Goal: Consume media (video, audio): Consume media (video, audio)

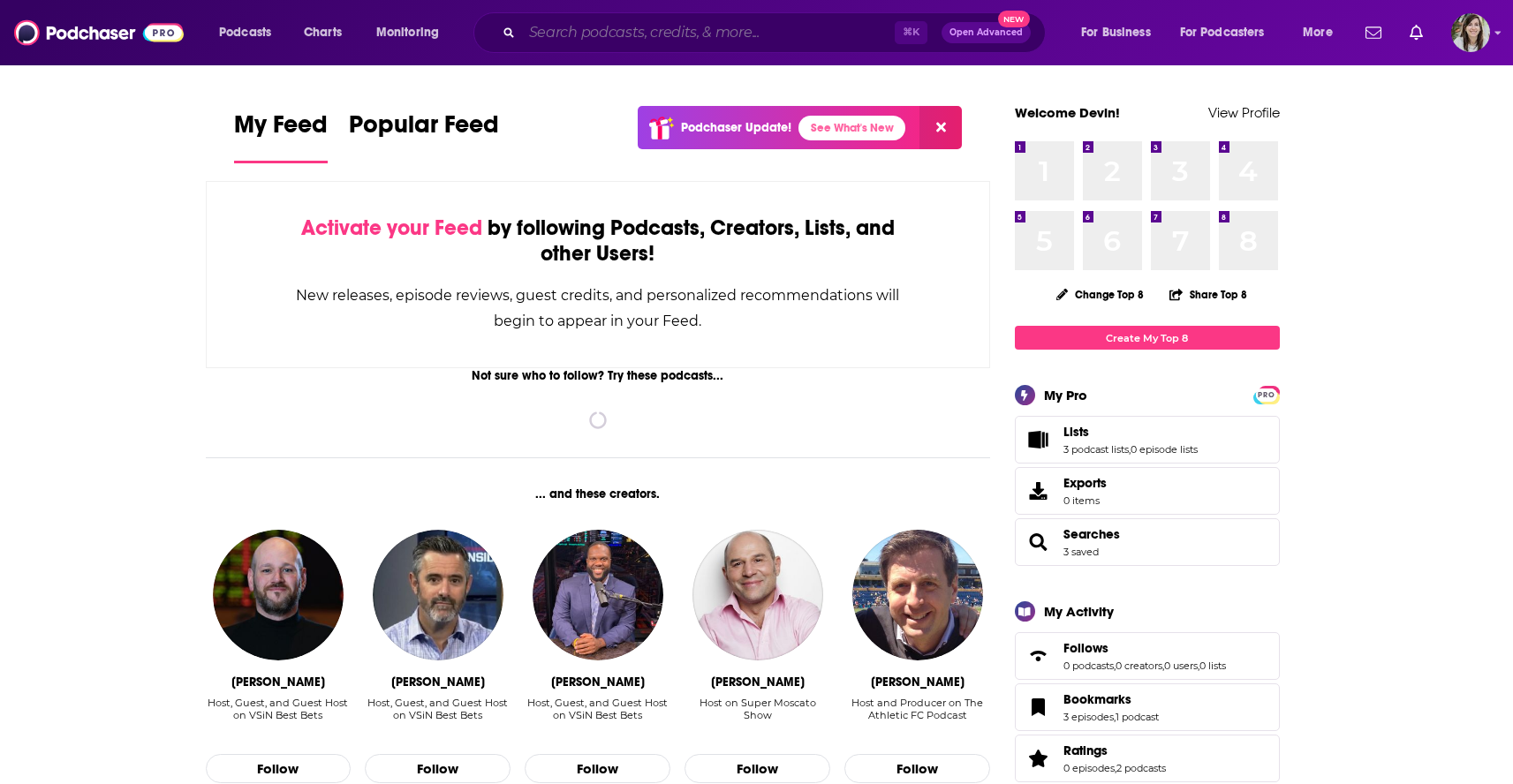
click at [614, 26] on input "Search podcasts, credits, & more..." at bounding box center [709, 32] width 373 height 29
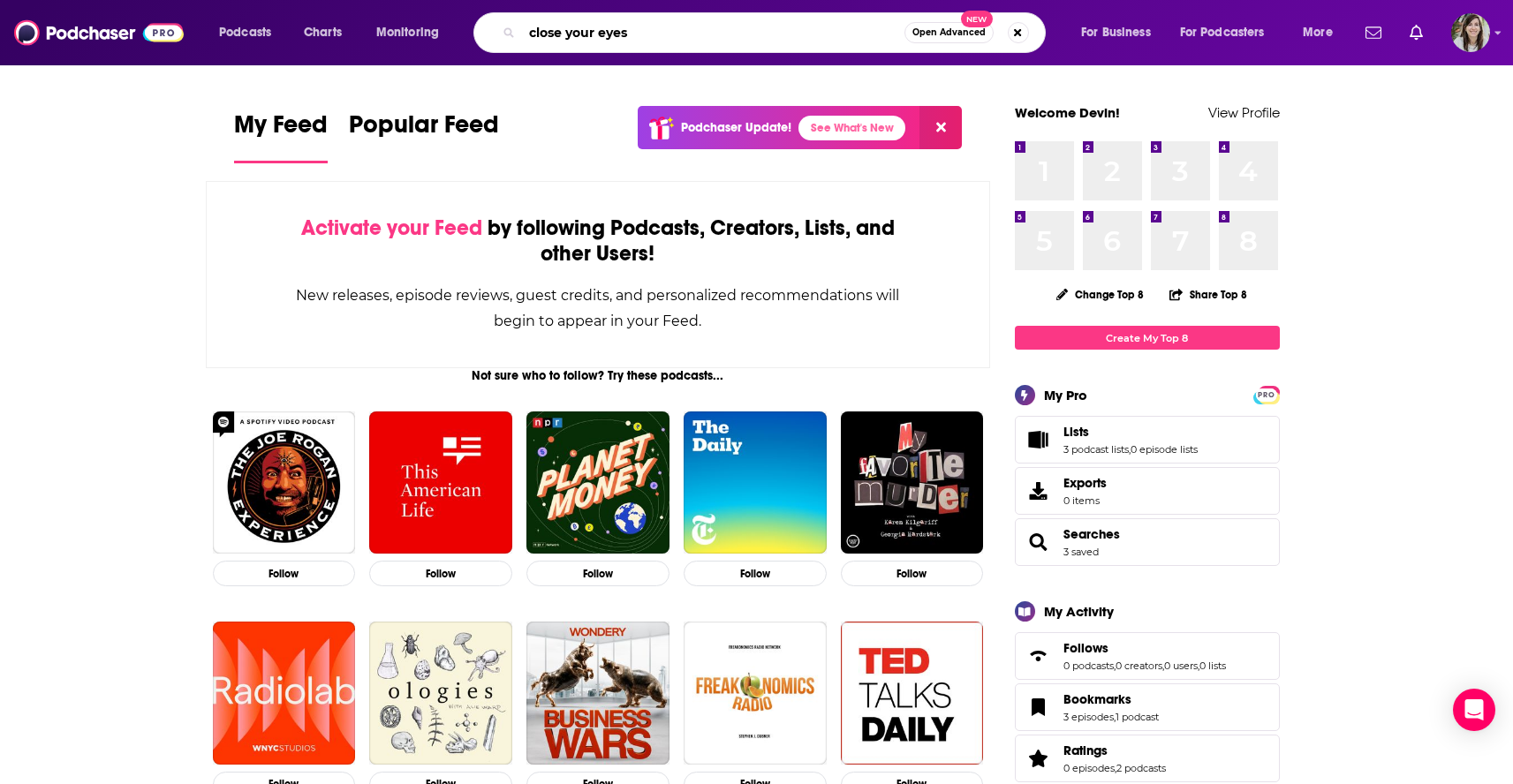
type input "close your eyes"
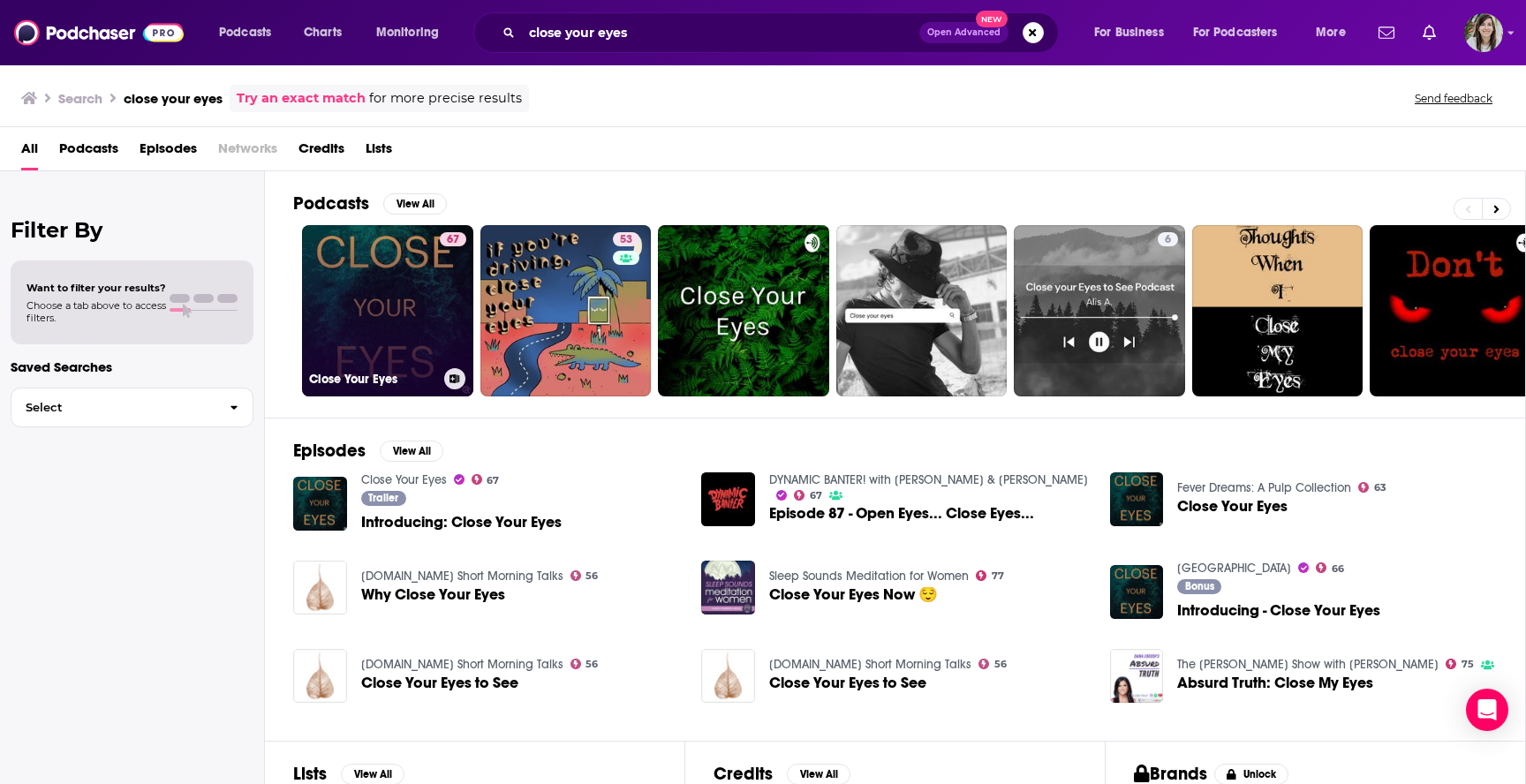
click at [391, 303] on link "67 Close Your Eyes" at bounding box center [387, 311] width 172 height 172
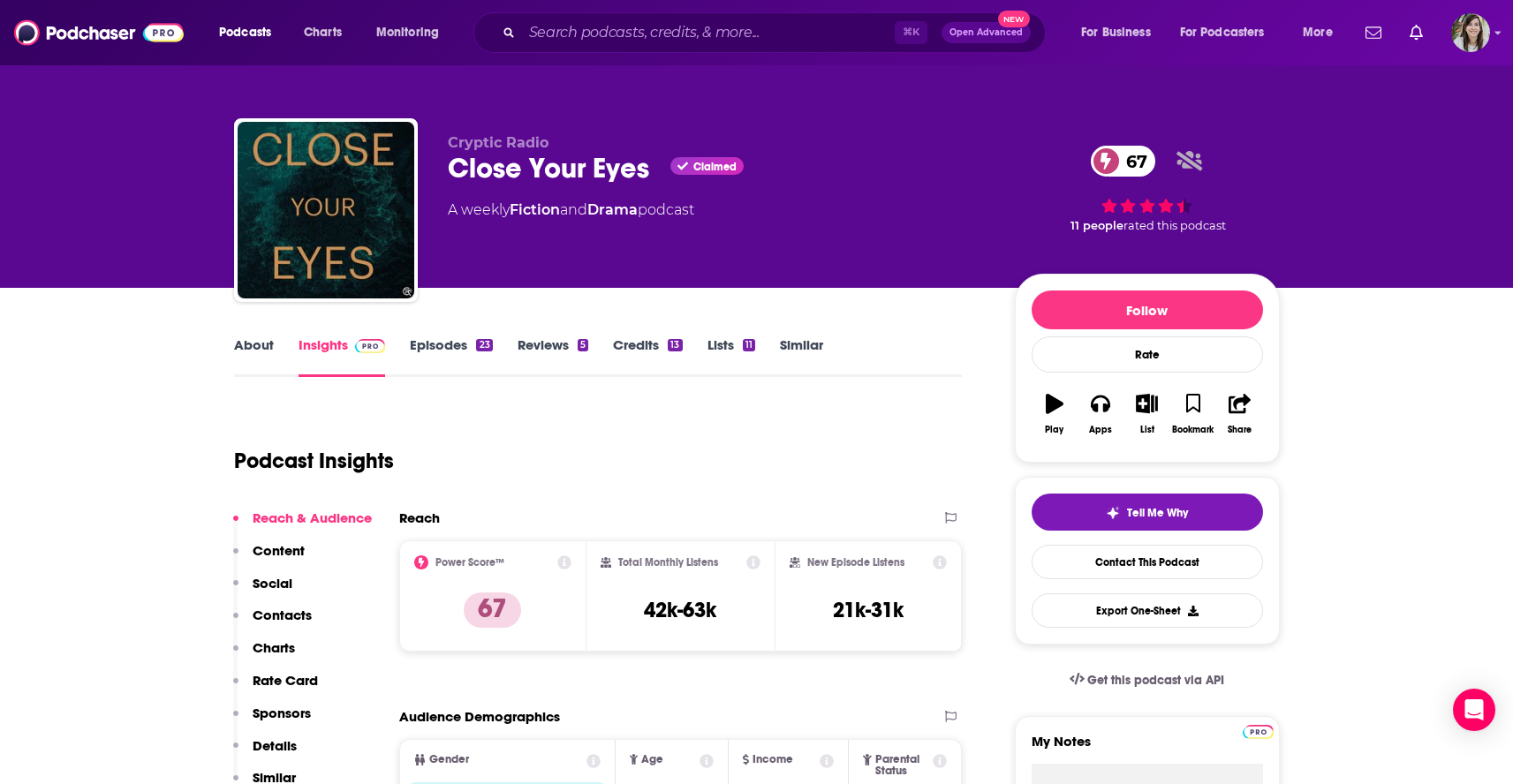
click at [423, 353] on link "Episodes 23" at bounding box center [450, 357] width 82 height 41
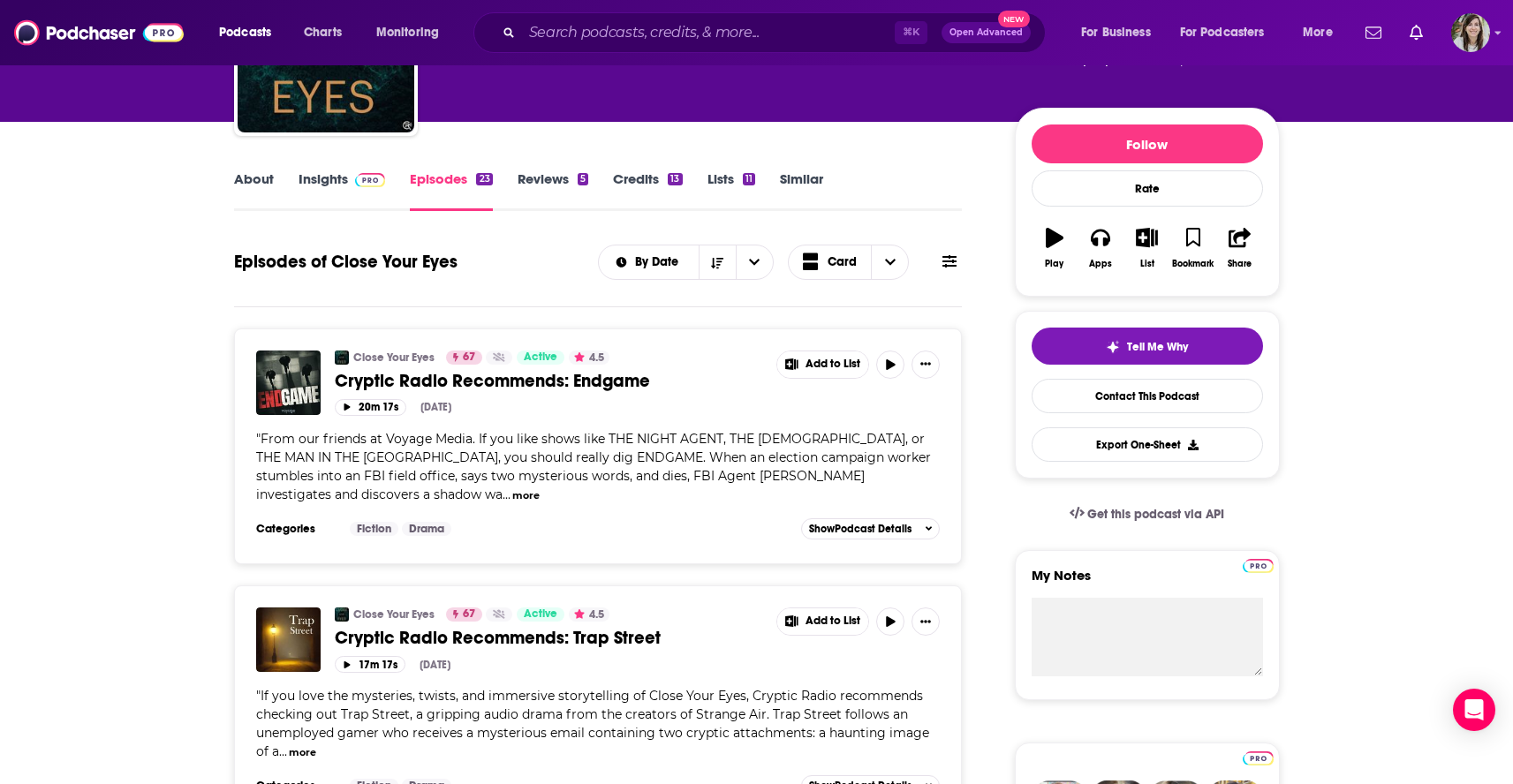
scroll to position [200, 0]
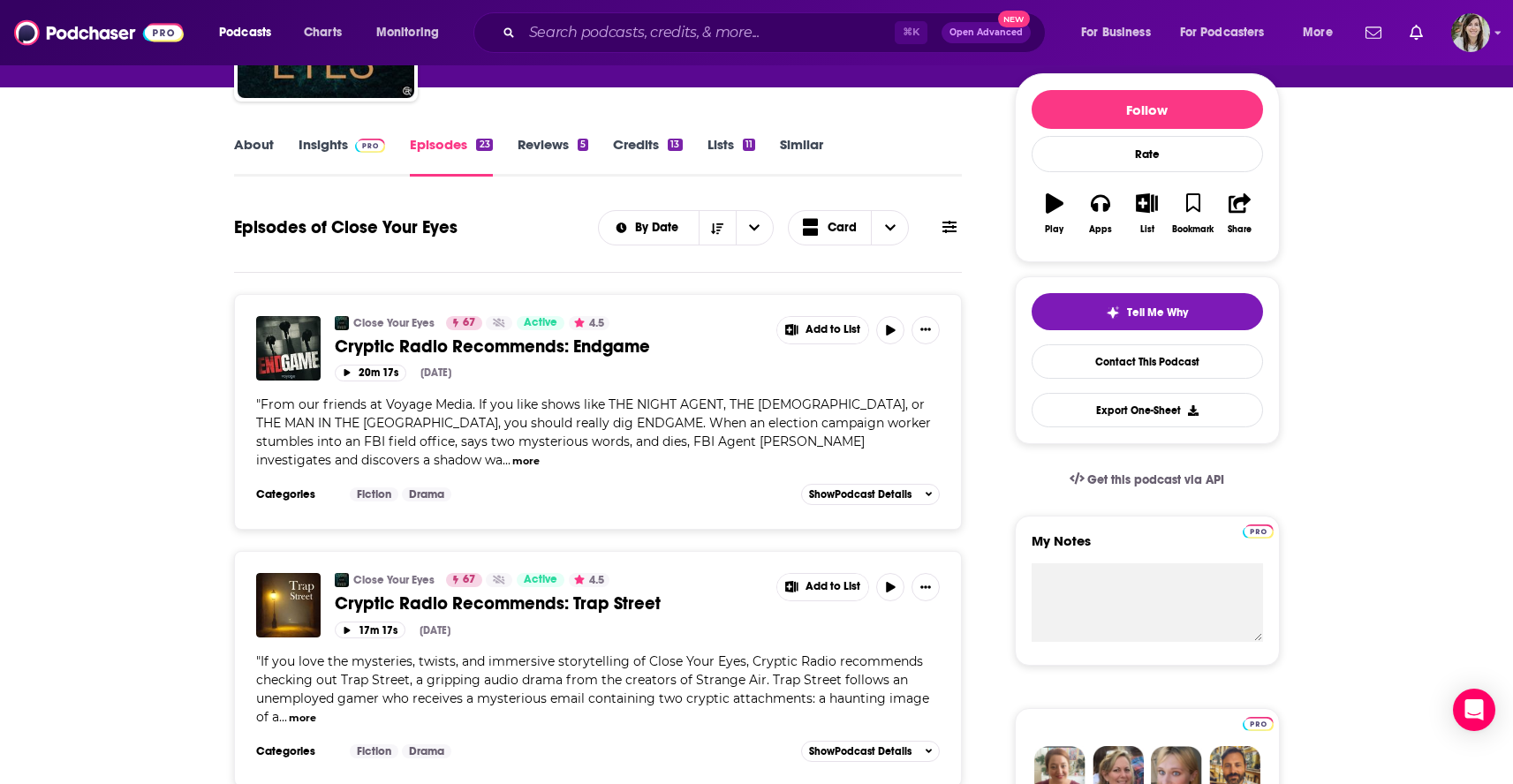
click at [476, 341] on span "Cryptic Radio Recommends: Endgame" at bounding box center [493, 347] width 316 height 22
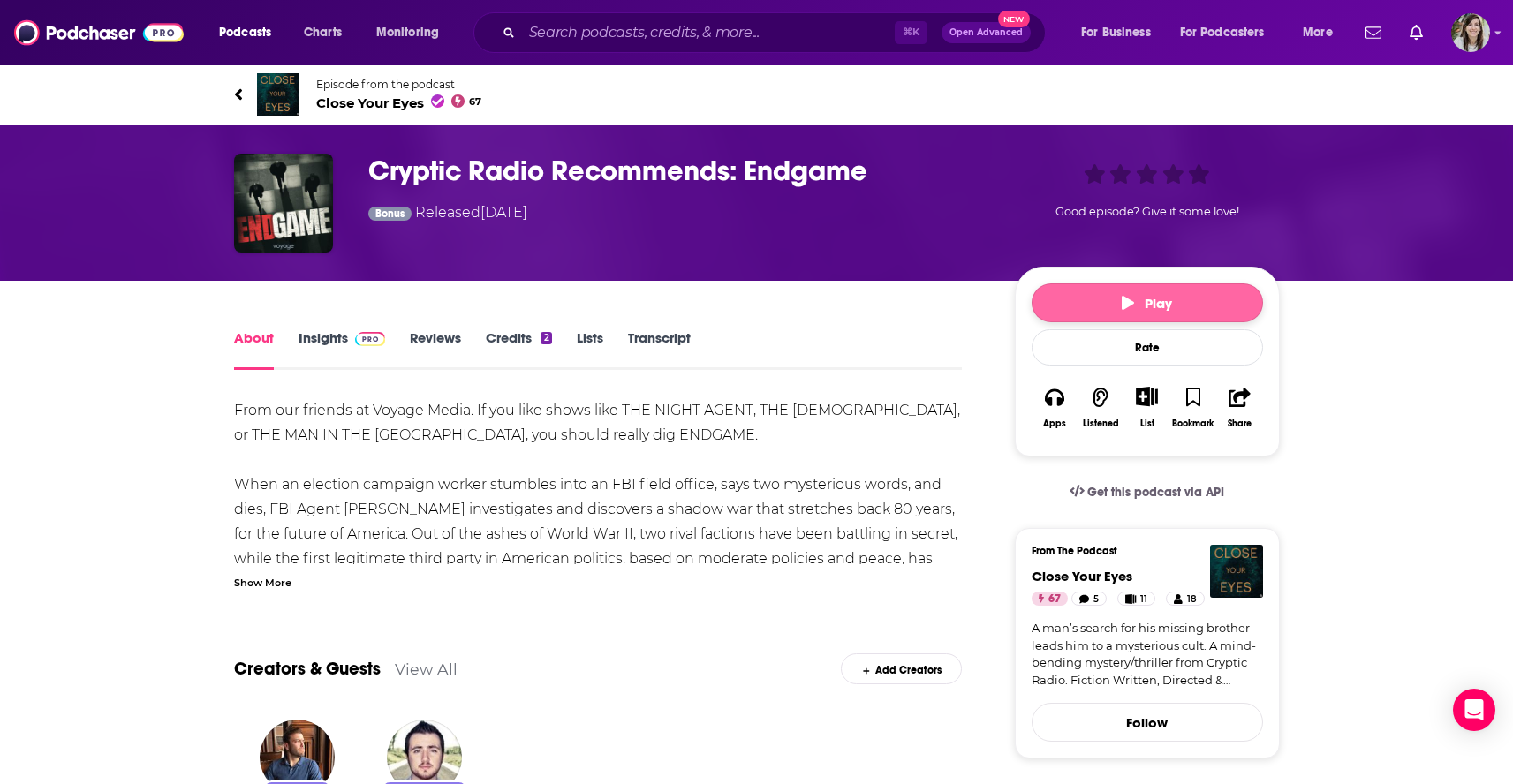
click at [1108, 316] on button "Play" at bounding box center [1147, 303] width 232 height 39
